Goal: Task Accomplishment & Management: Manage account settings

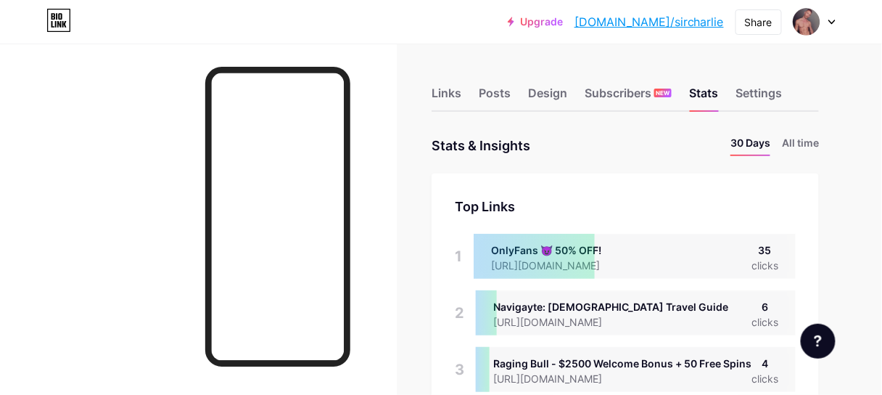
scroll to position [395, 882]
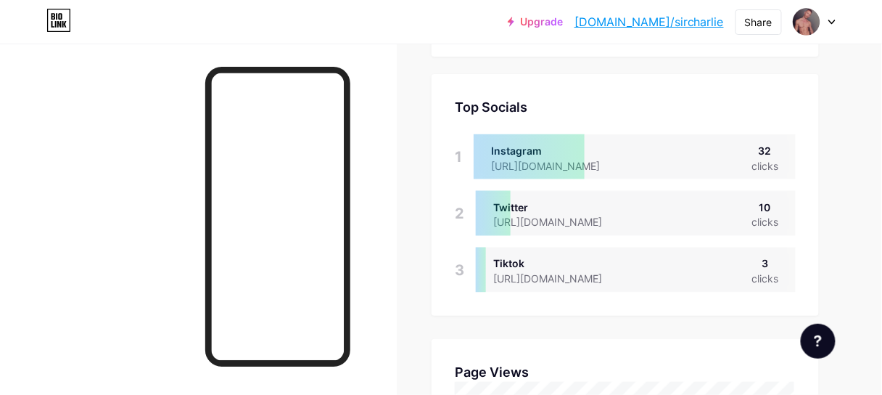
scroll to position [522, 0]
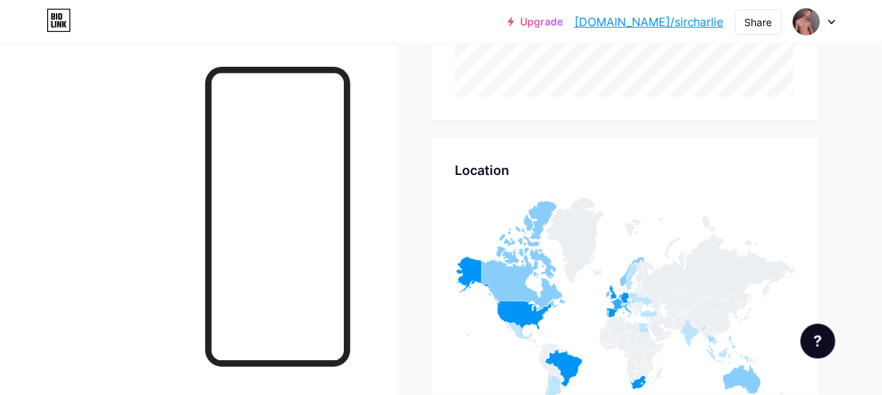
scroll to position [929, 0]
